Goal: Information Seeking & Learning: Learn about a topic

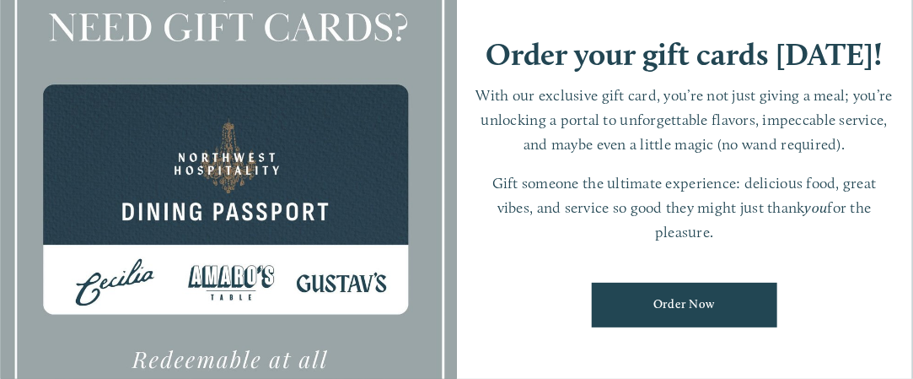
scroll to position [337, 0]
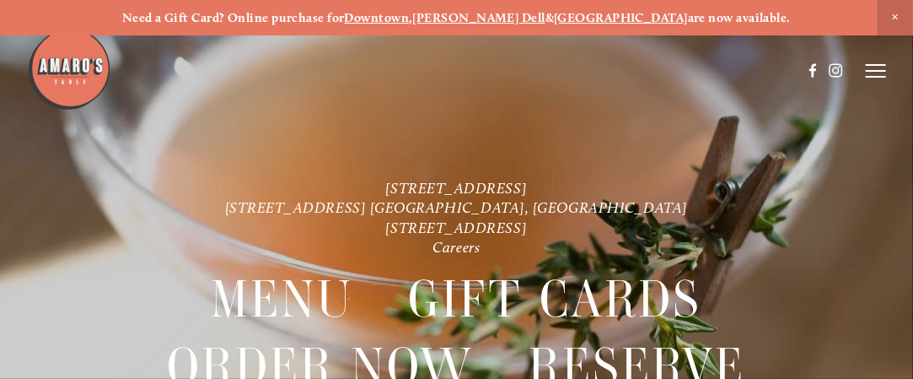
click at [879, 71] on line at bounding box center [876, 71] width 20 height 0
click at [591, 67] on span "Menu" at bounding box center [594, 70] width 31 height 14
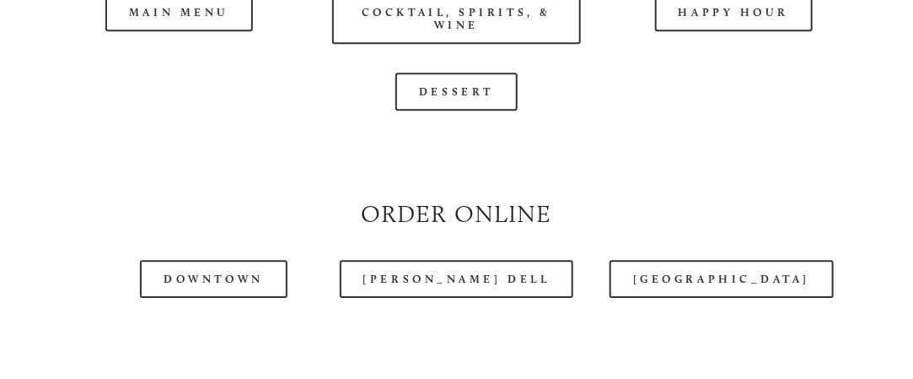
scroll to position [1687, 0]
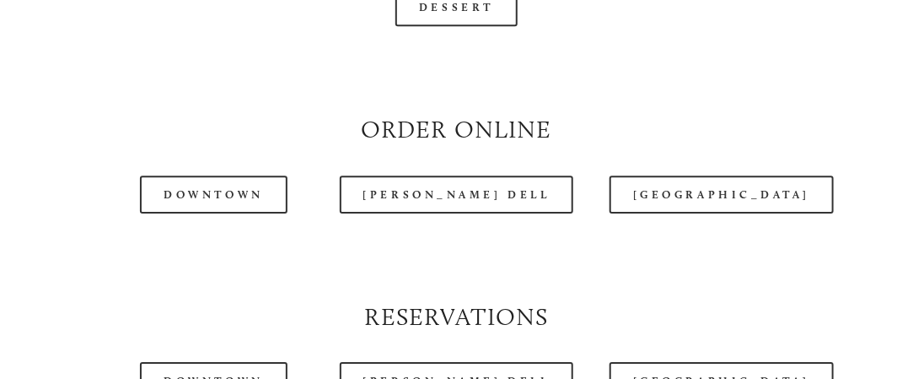
click at [206, 22] on div at bounding box center [414, 28] width 774 height 87
click at [187, 16] on div at bounding box center [414, 28] width 774 height 87
click at [187, 15] on div at bounding box center [414, 28] width 774 height 87
click at [187, 14] on div at bounding box center [414, 28] width 774 height 87
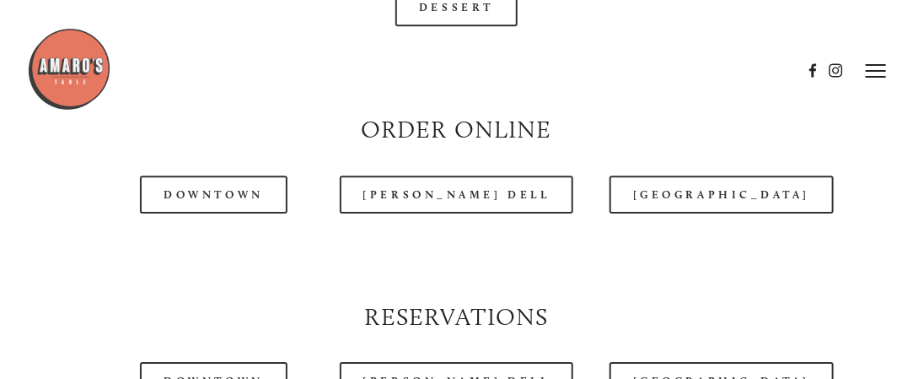
scroll to position [1602, 0]
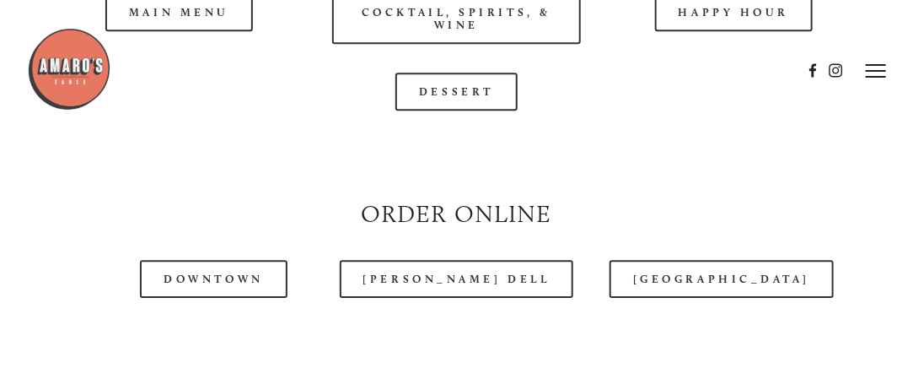
click at [202, 100] on div at bounding box center [414, 70] width 774 height 87
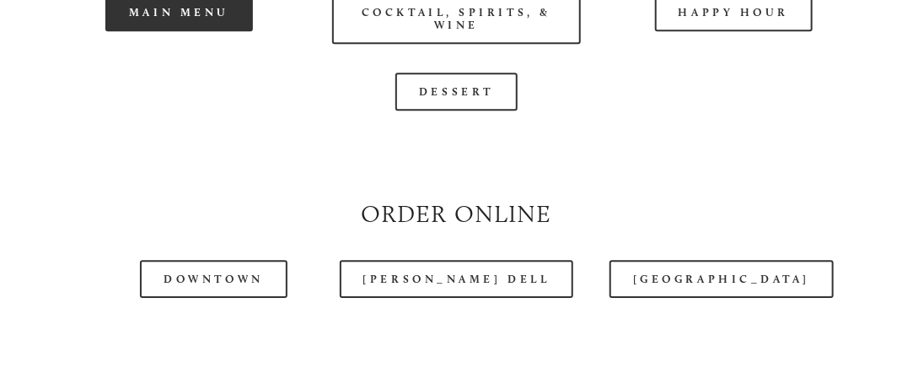
click at [143, 31] on link "Main Menu" at bounding box center [179, 12] width 148 height 38
